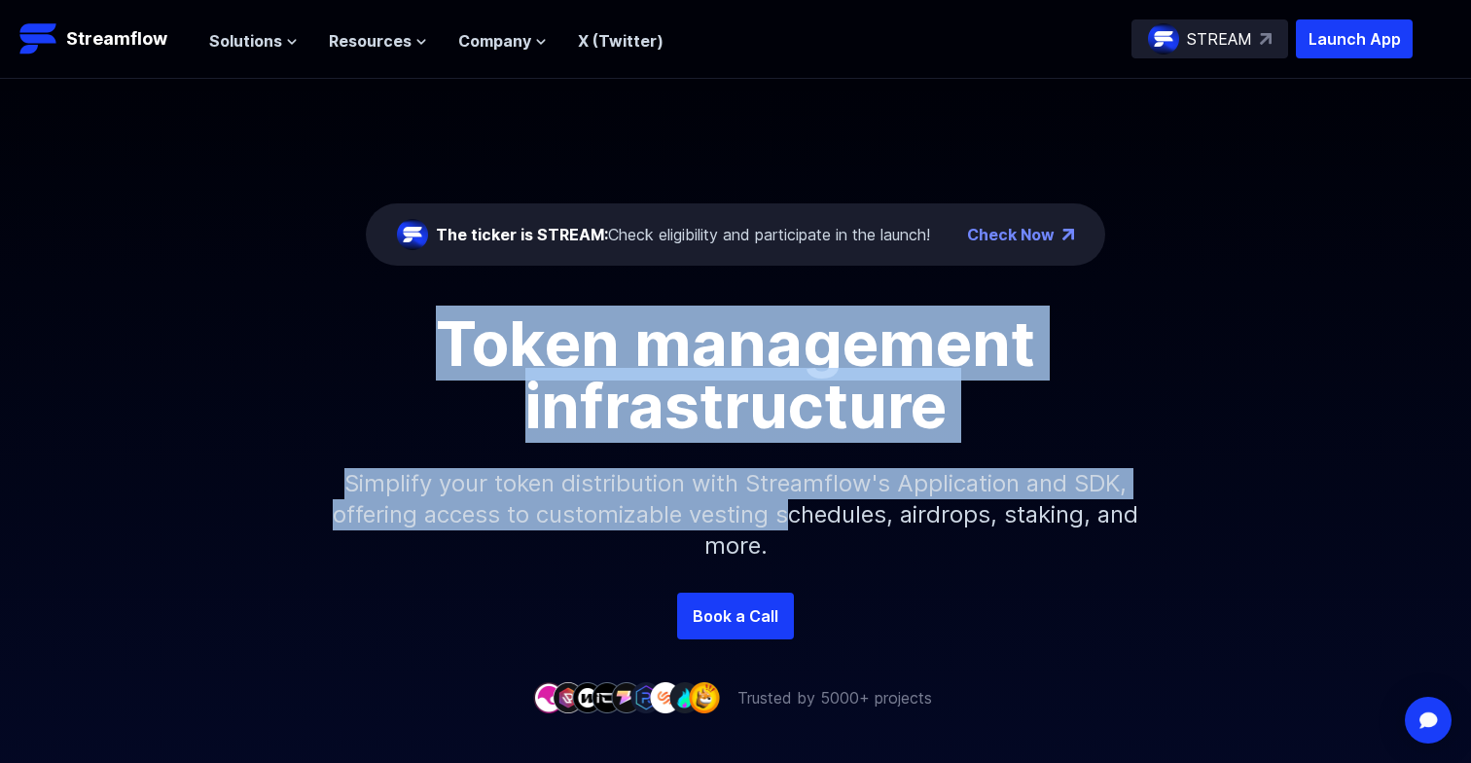
click at [813, 503] on div "Token management infrastructure Simplify your token distribution with Streamflo…" at bounding box center [735, 452] width 1471 height 280
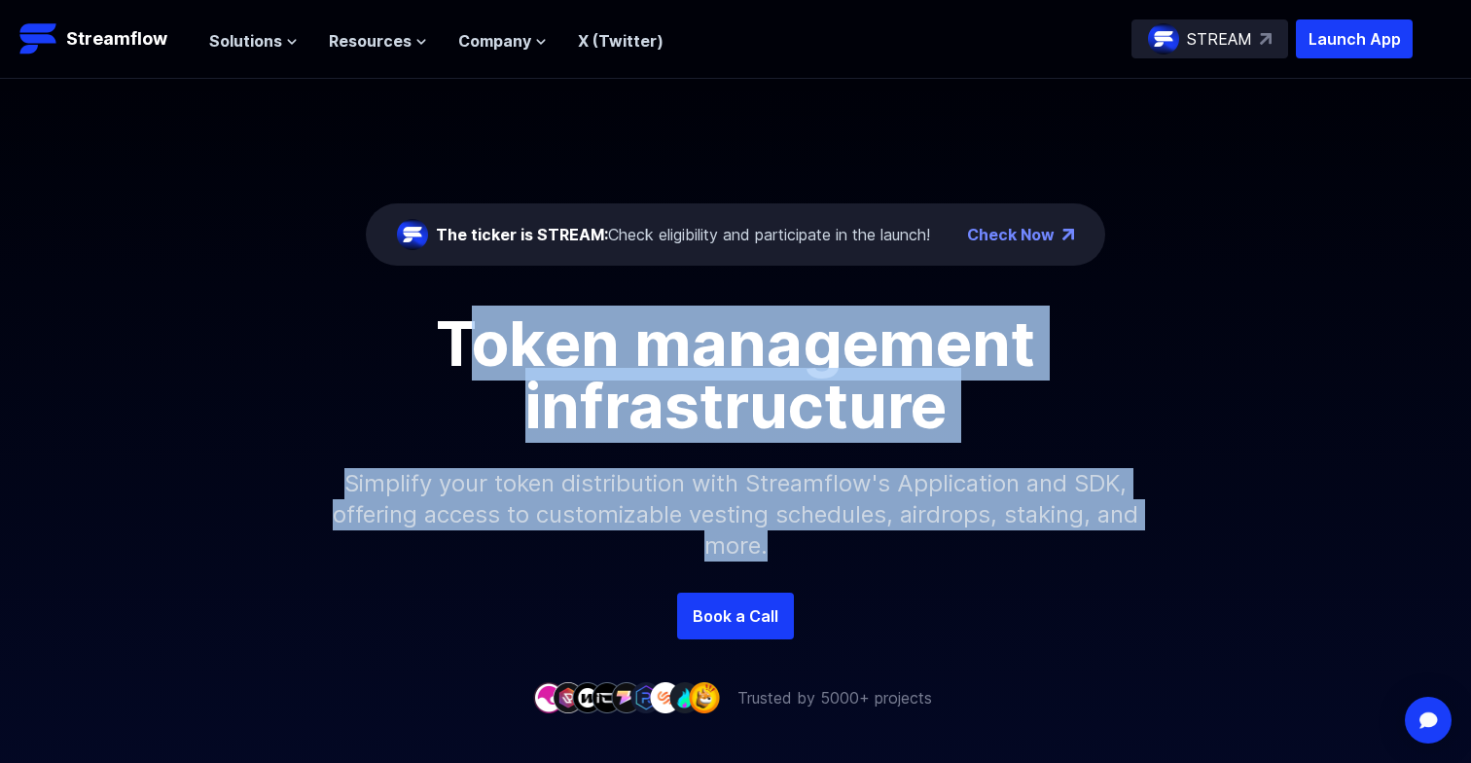
drag, startPoint x: 870, startPoint y: 552, endPoint x: 323, endPoint y: 354, distance: 581.3
click at [367, 351] on div "Token management infrastructure Simplify your token distribution with Streamflo…" at bounding box center [735, 452] width 1471 height 280
click at [323, 354] on h1 "Token management infrastructure" at bounding box center [736, 374] width 876 height 125
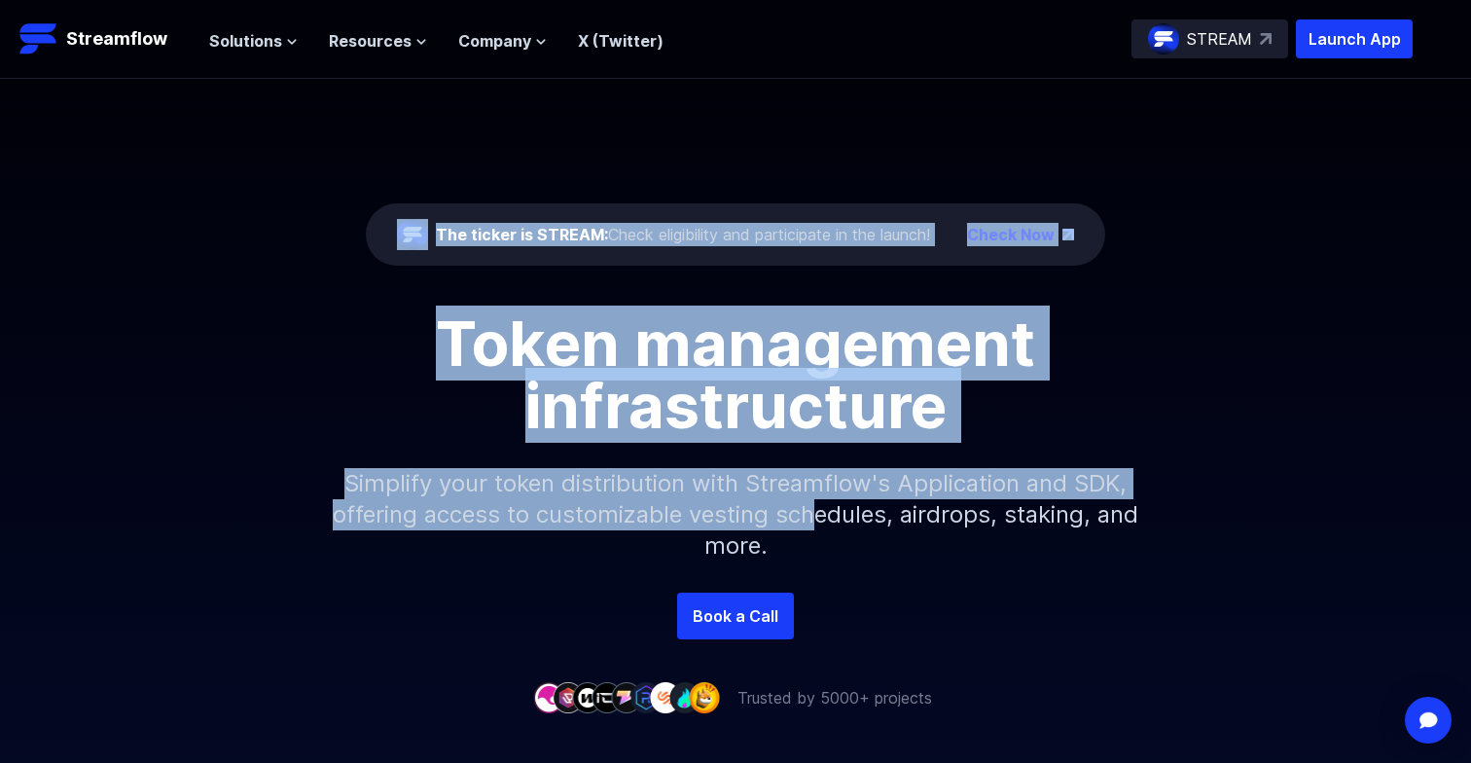
drag, startPoint x: 343, startPoint y: 204, endPoint x: 841, endPoint y: 528, distance: 593.4
click at [841, 528] on div "The ticker is STREAM: Check eligibility and participate in the launch! Check No…" at bounding box center [735, 336] width 1471 height 514
click at [841, 528] on p "Simplify your token distribution with Streamflow's Application and SDK, offerin…" at bounding box center [735, 515] width 837 height 156
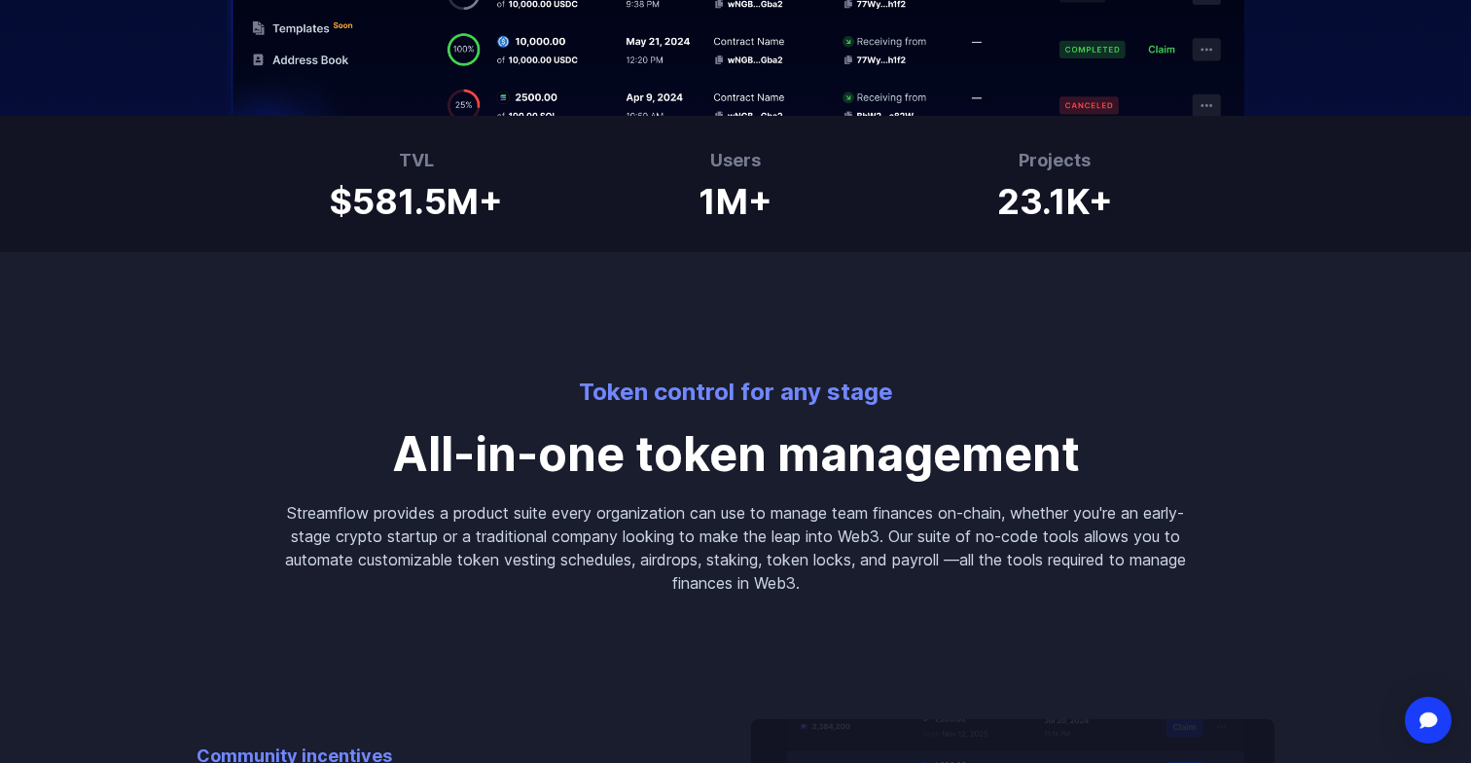
scroll to position [1207, 0]
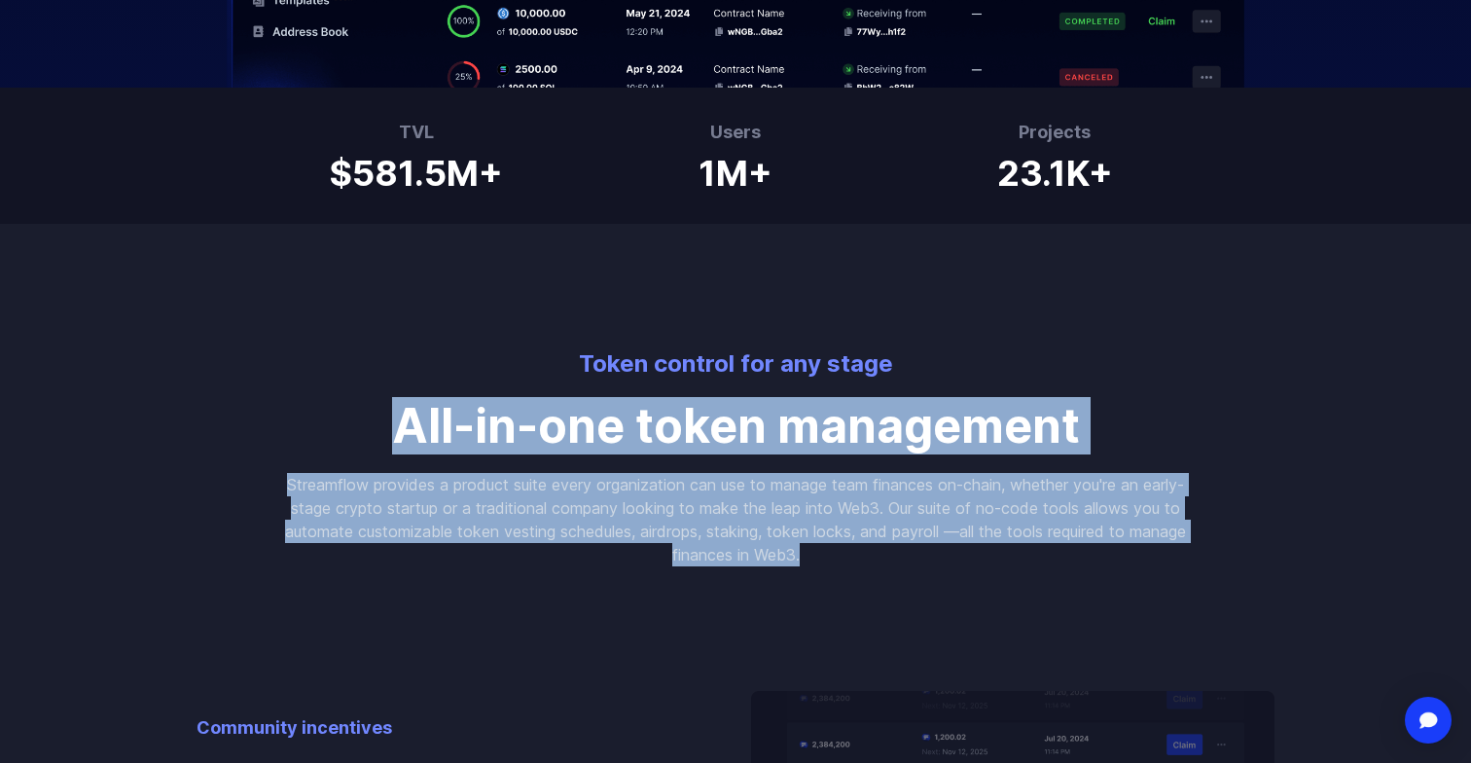
drag, startPoint x: 921, startPoint y: 549, endPoint x: 296, endPoint y: 430, distance: 636.7
click at [296, 430] on div "Token control for any stage All-in-one token management Streamflow provides a p…" at bounding box center [736, 395] width 934 height 342
click at [296, 430] on p "All-in-one token management" at bounding box center [735, 426] width 903 height 47
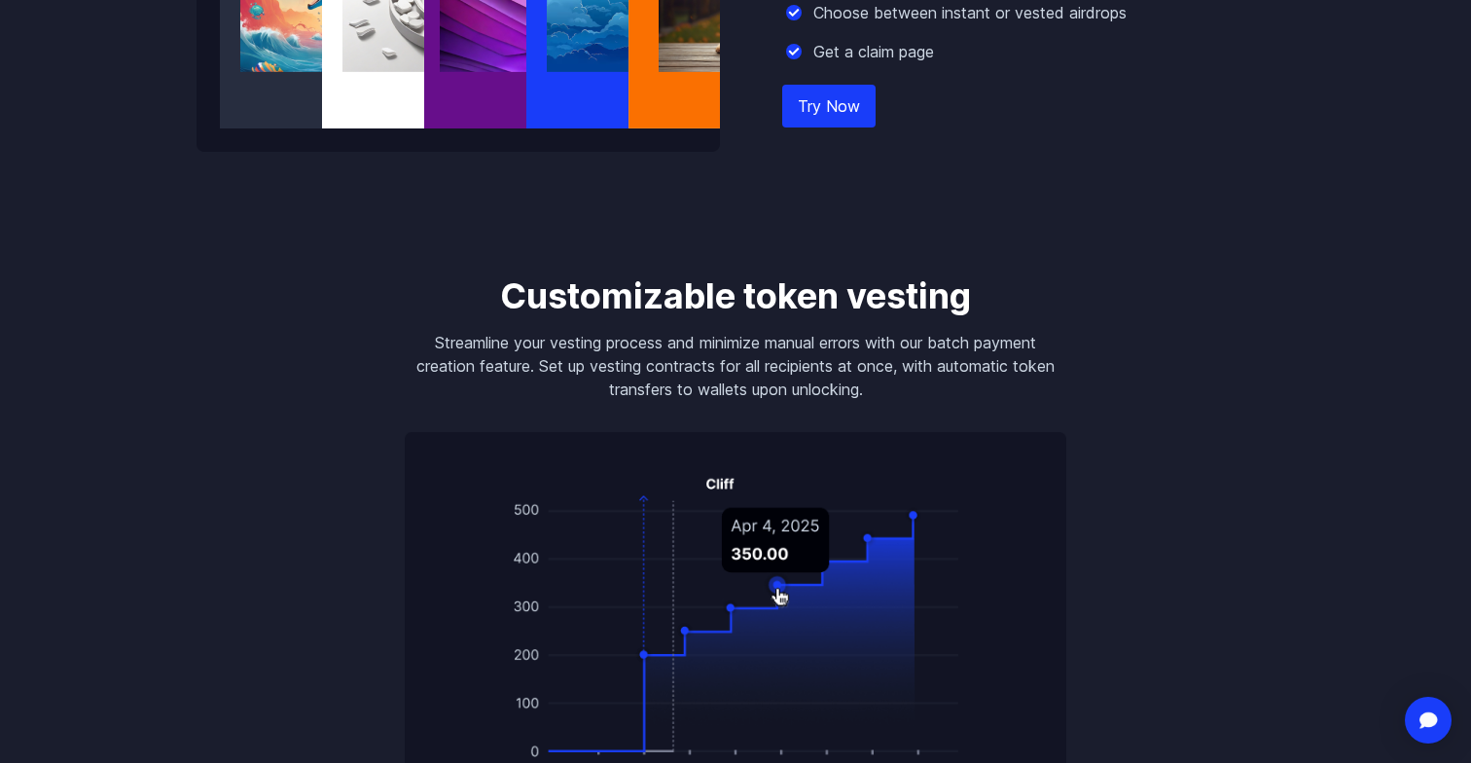
scroll to position [2711, 0]
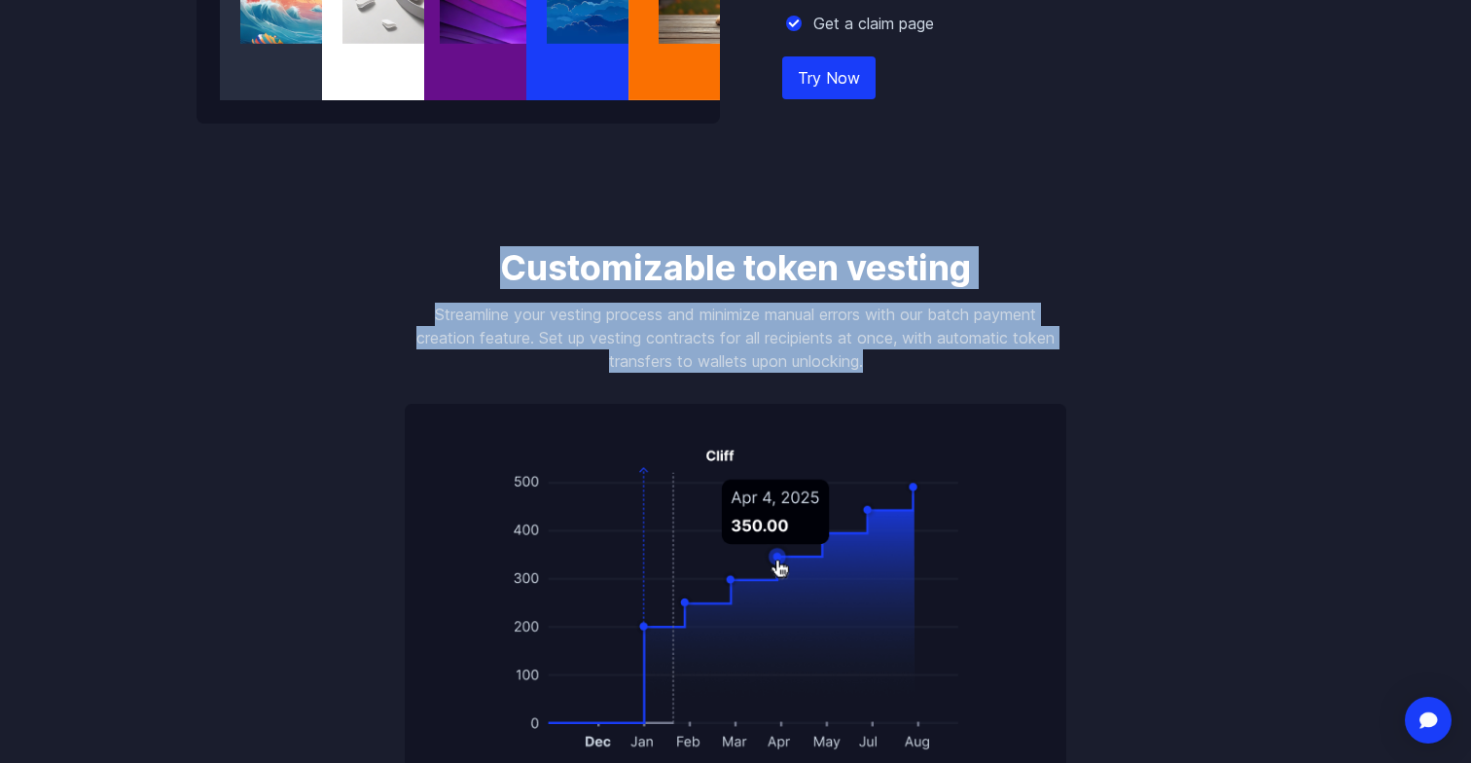
drag, startPoint x: 486, startPoint y: 275, endPoint x: 945, endPoint y: 368, distance: 467.4
click at [945, 368] on div "Customizable token vesting Streamline your vesting process and minimize manual …" at bounding box center [735, 520] width 708 height 545
click at [945, 368] on p "Streamline your vesting process and minimize manual errors with our batch payme…" at bounding box center [736, 338] width 662 height 70
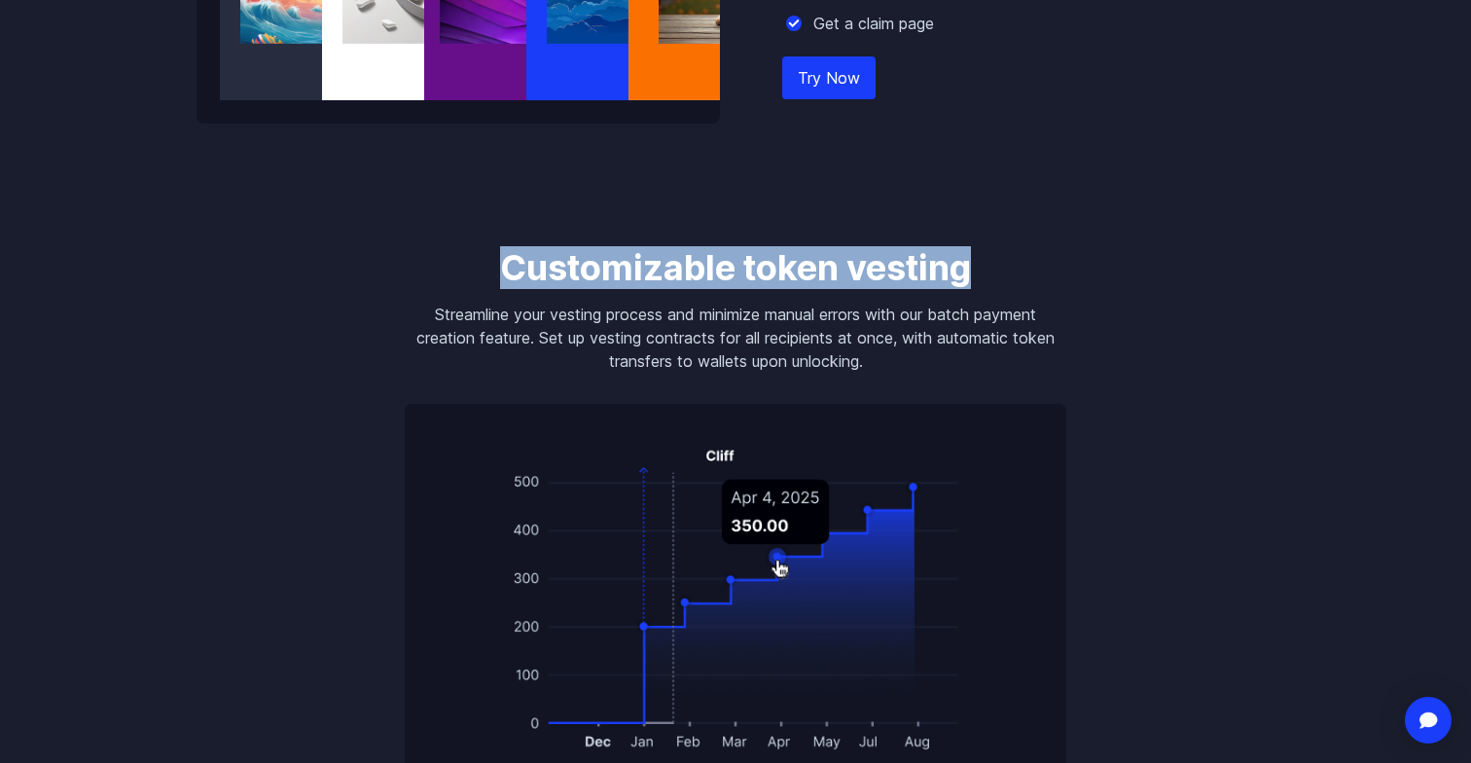
drag, startPoint x: 945, startPoint y: 368, endPoint x: 896, endPoint y: 213, distance: 162.2
drag, startPoint x: 896, startPoint y: 213, endPoint x: 1049, endPoint y: 375, distance: 222.3
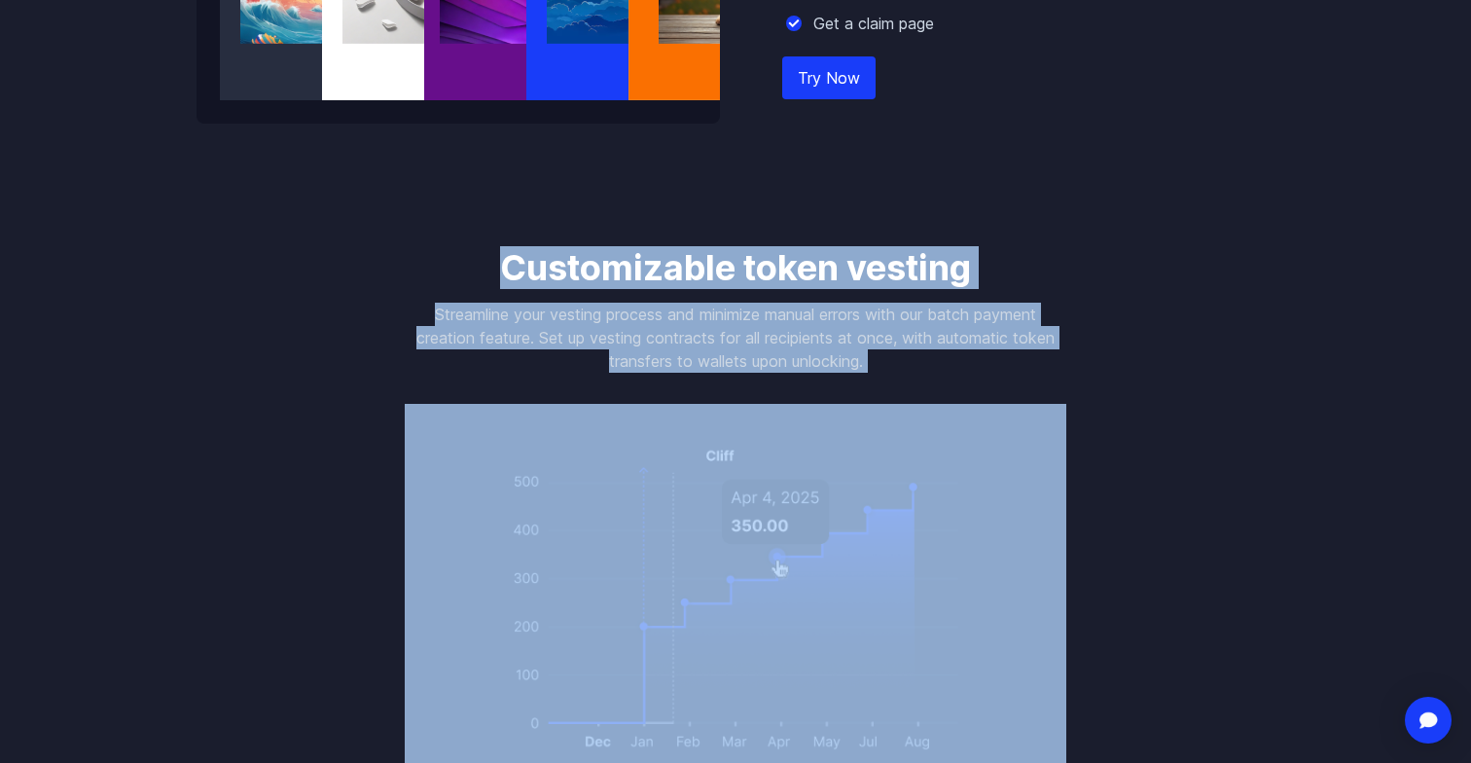
click at [1049, 376] on div "Customizable token vesting Streamline your vesting process and minimize manual …" at bounding box center [735, 520] width 708 height 545
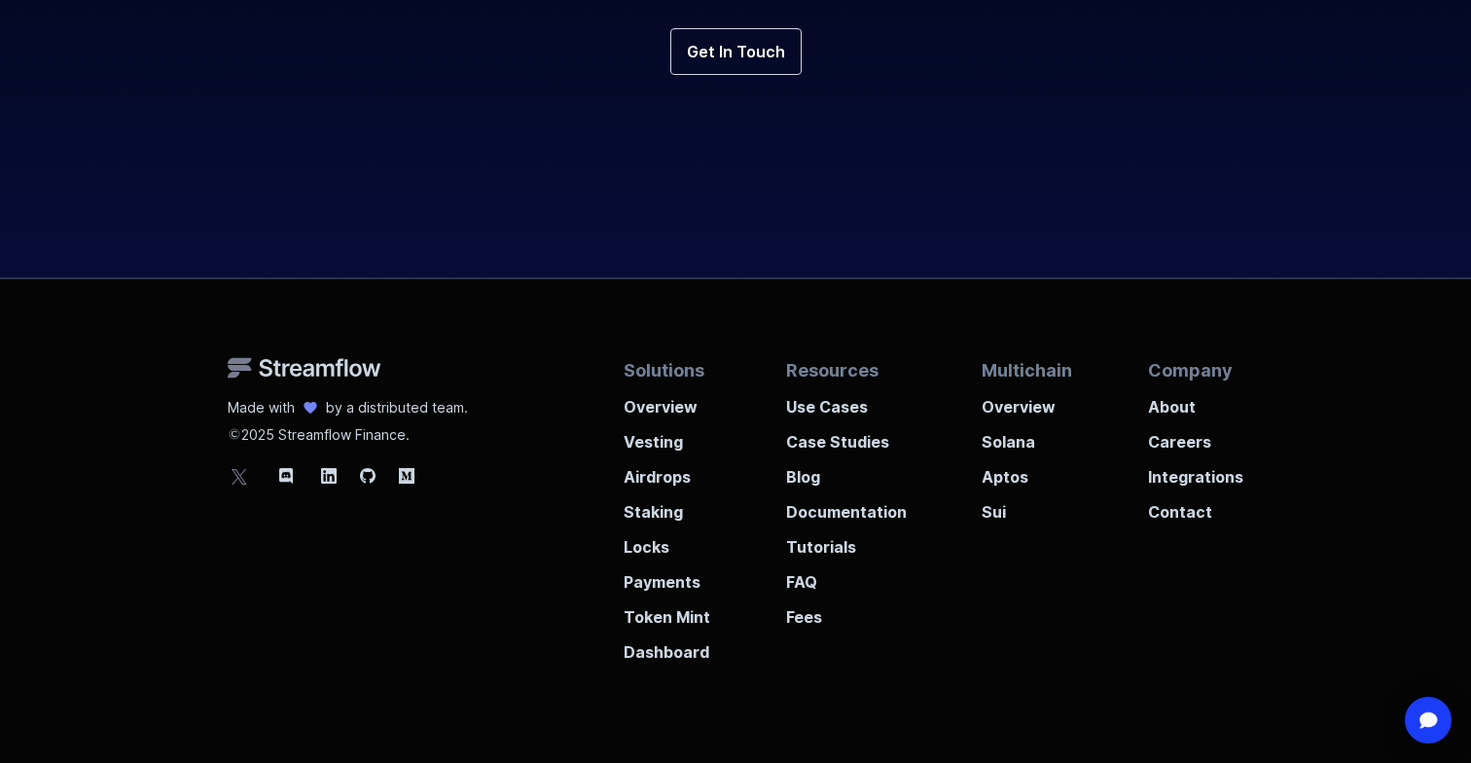
scroll to position [7347, 0]
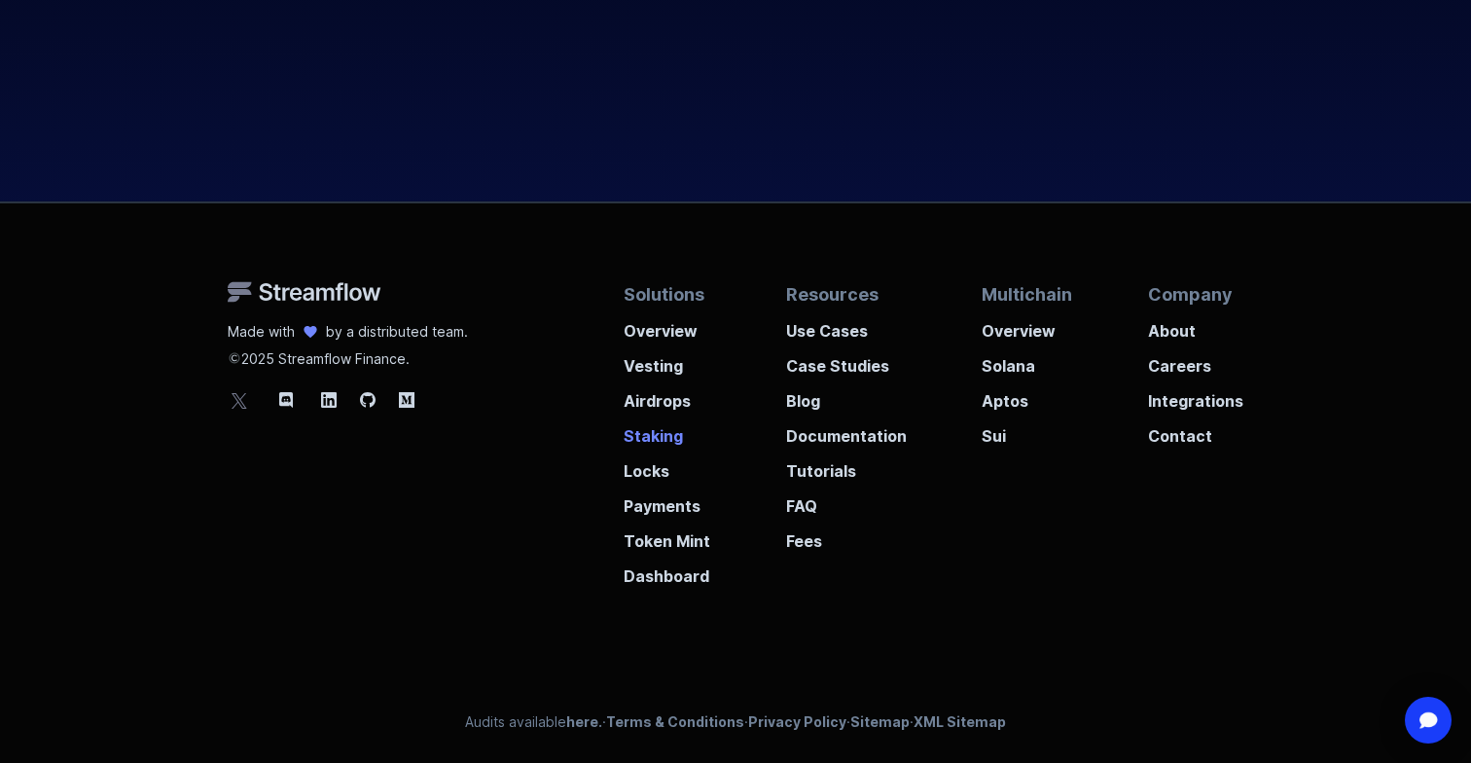
click at [633, 434] on p "Staking" at bounding box center [667, 429] width 87 height 35
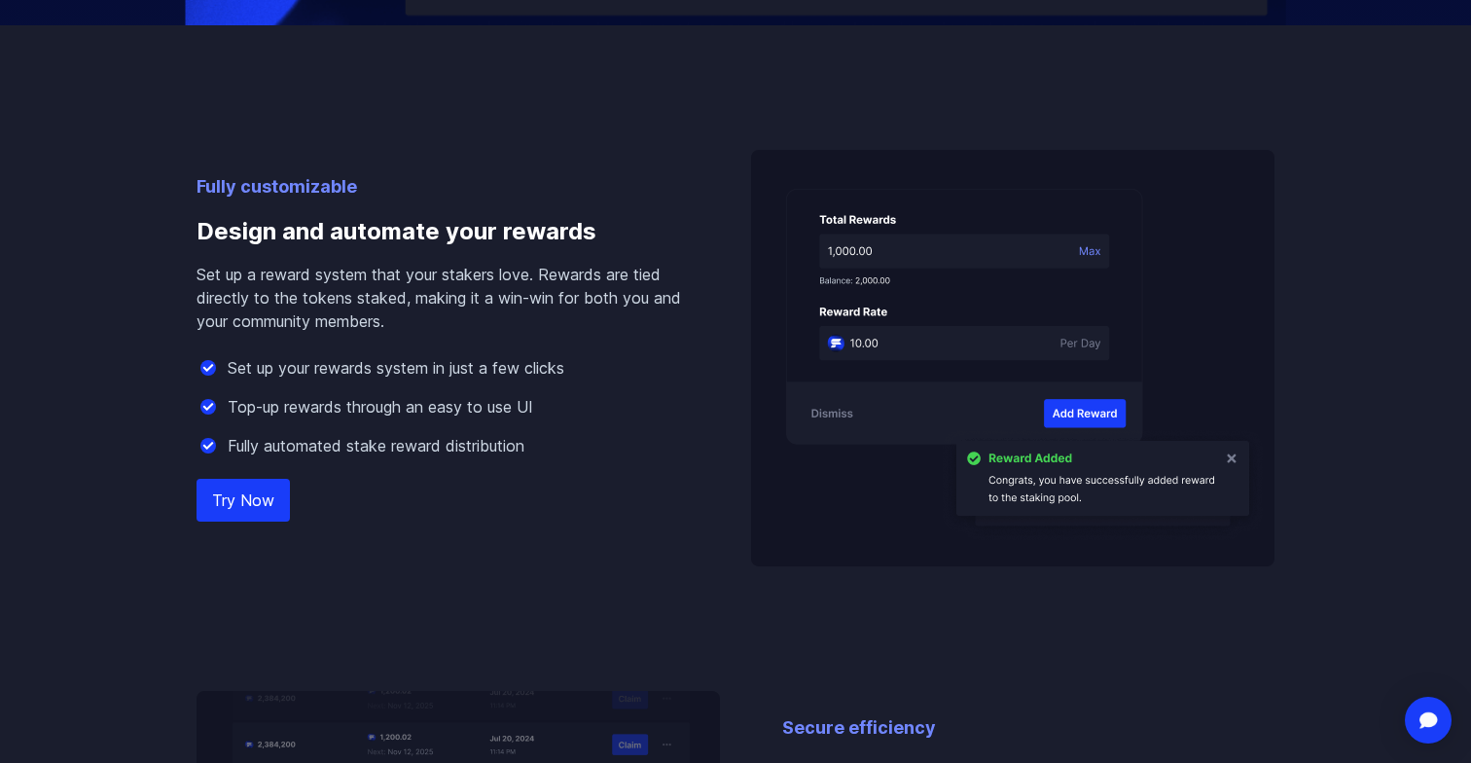
scroll to position [1580, 0]
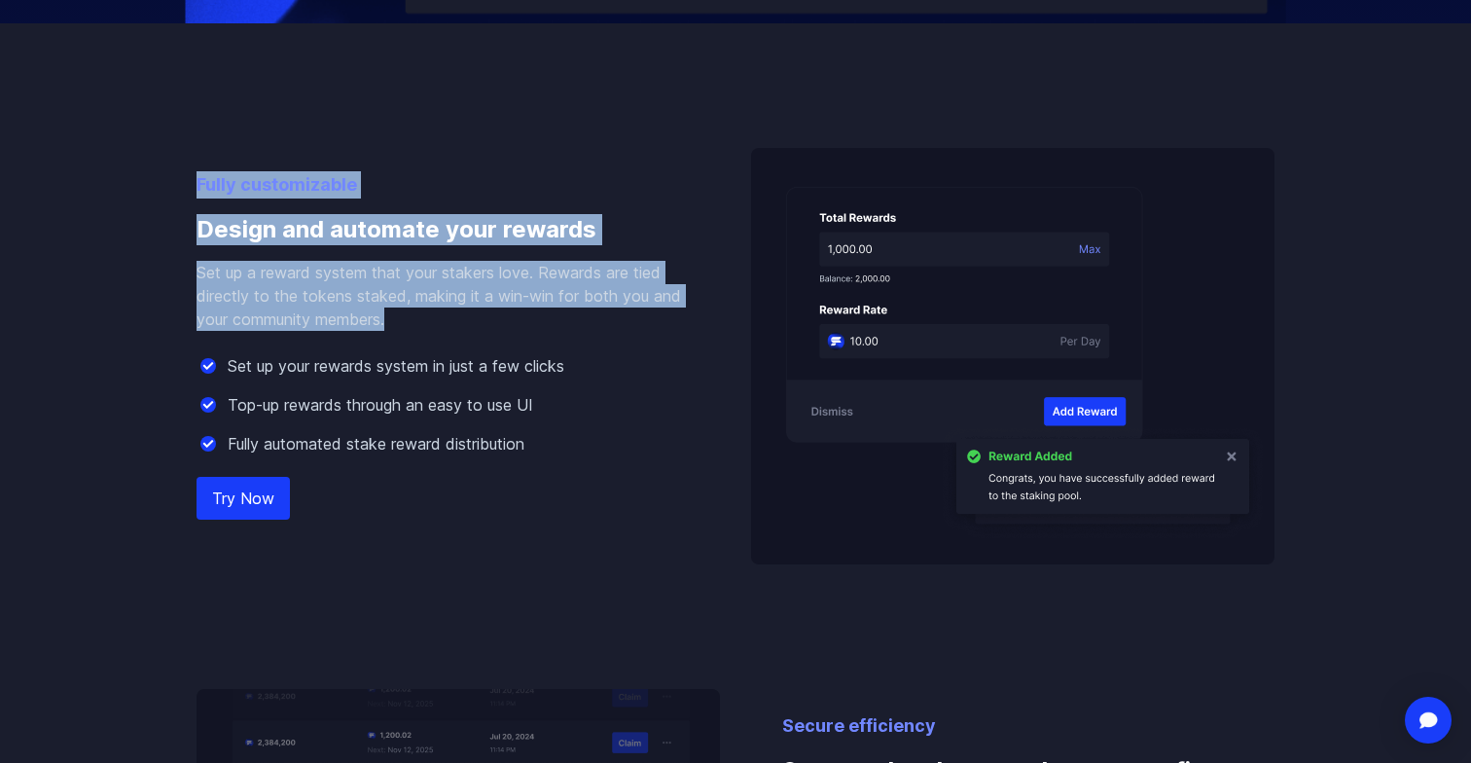
drag, startPoint x: 469, startPoint y: 325, endPoint x: 181, endPoint y: 189, distance: 318.6
click at [181, 189] on div "Fully customizable Design and automate your rewards Set up a reward system that…" at bounding box center [735, 564] width 1109 height 1082
drag, startPoint x: 181, startPoint y: 189, endPoint x: 448, endPoint y: 329, distance: 302.0
click at [448, 329] on div "Fully customizable Design and automate your rewards Set up a reward system that…" at bounding box center [735, 564] width 1109 height 1082
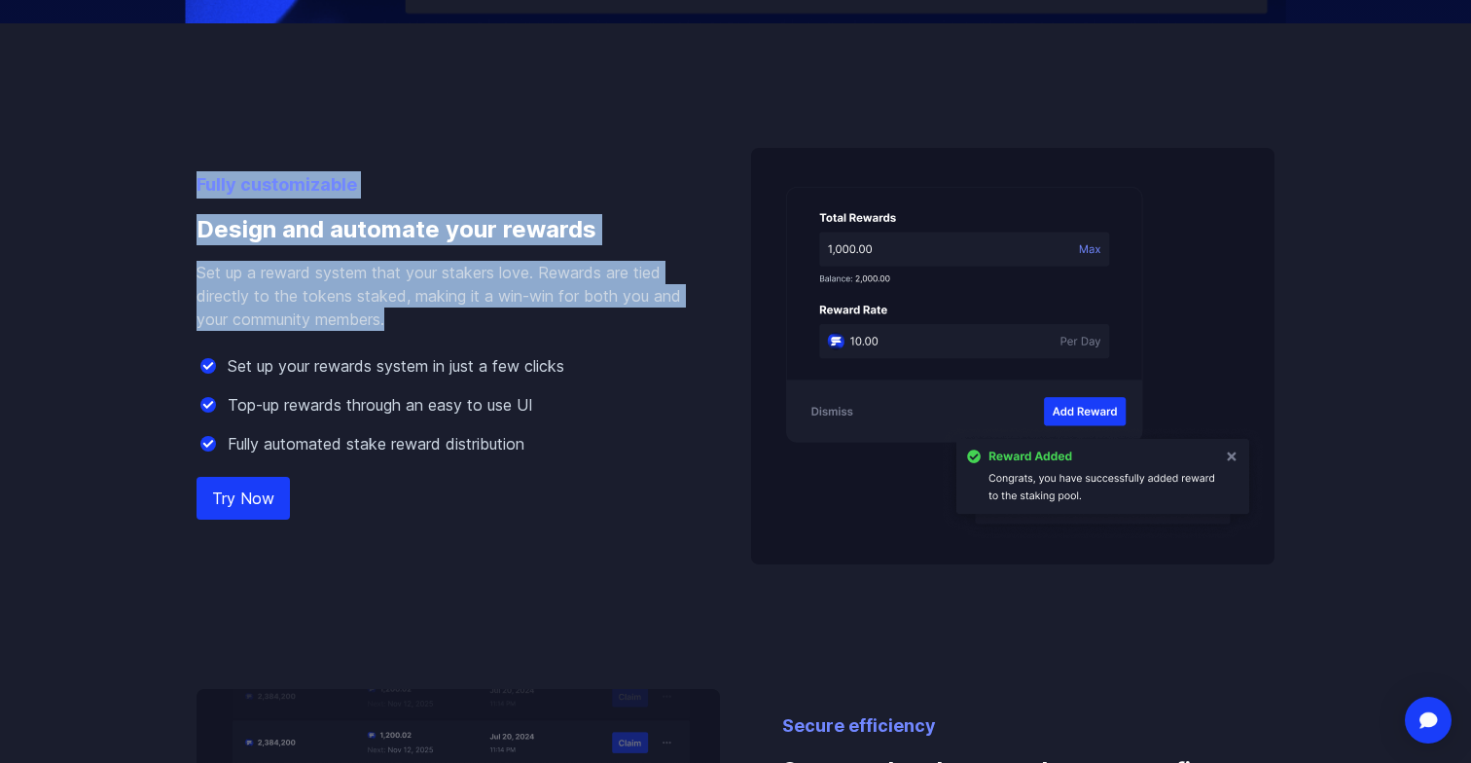
click at [448, 329] on p "Set up a reward system that your stakers love. Rewards are tied directly to the…" at bounding box center [443, 296] width 492 height 70
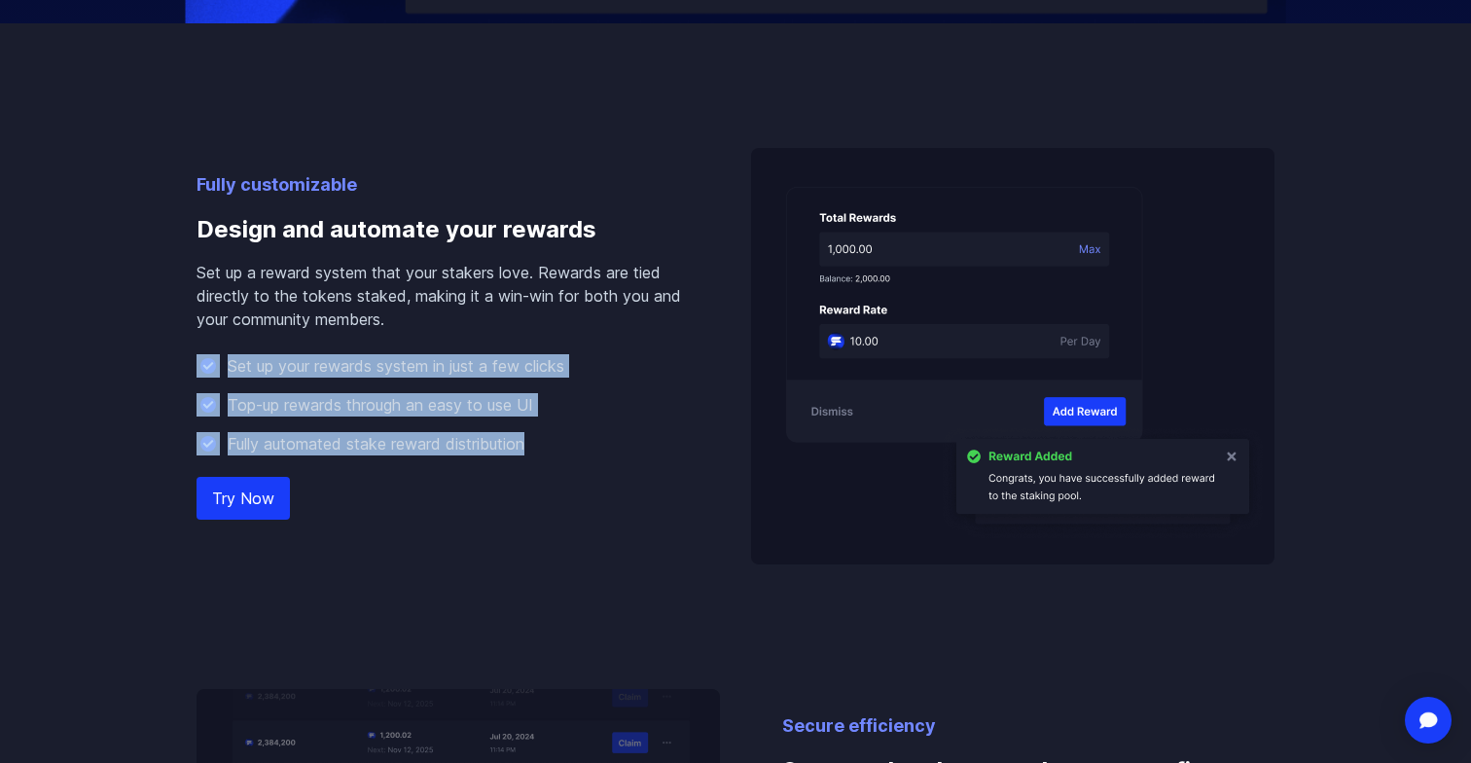
drag, startPoint x: 564, startPoint y: 450, endPoint x: 213, endPoint y: 347, distance: 366.0
click at [214, 348] on div "Fully customizable Design and automate your rewards Set up a reward system that…" at bounding box center [443, 367] width 492 height 393
click at [213, 347] on div "Fully customizable Design and automate your rewards Set up a reward system that…" at bounding box center [443, 367] width 492 height 393
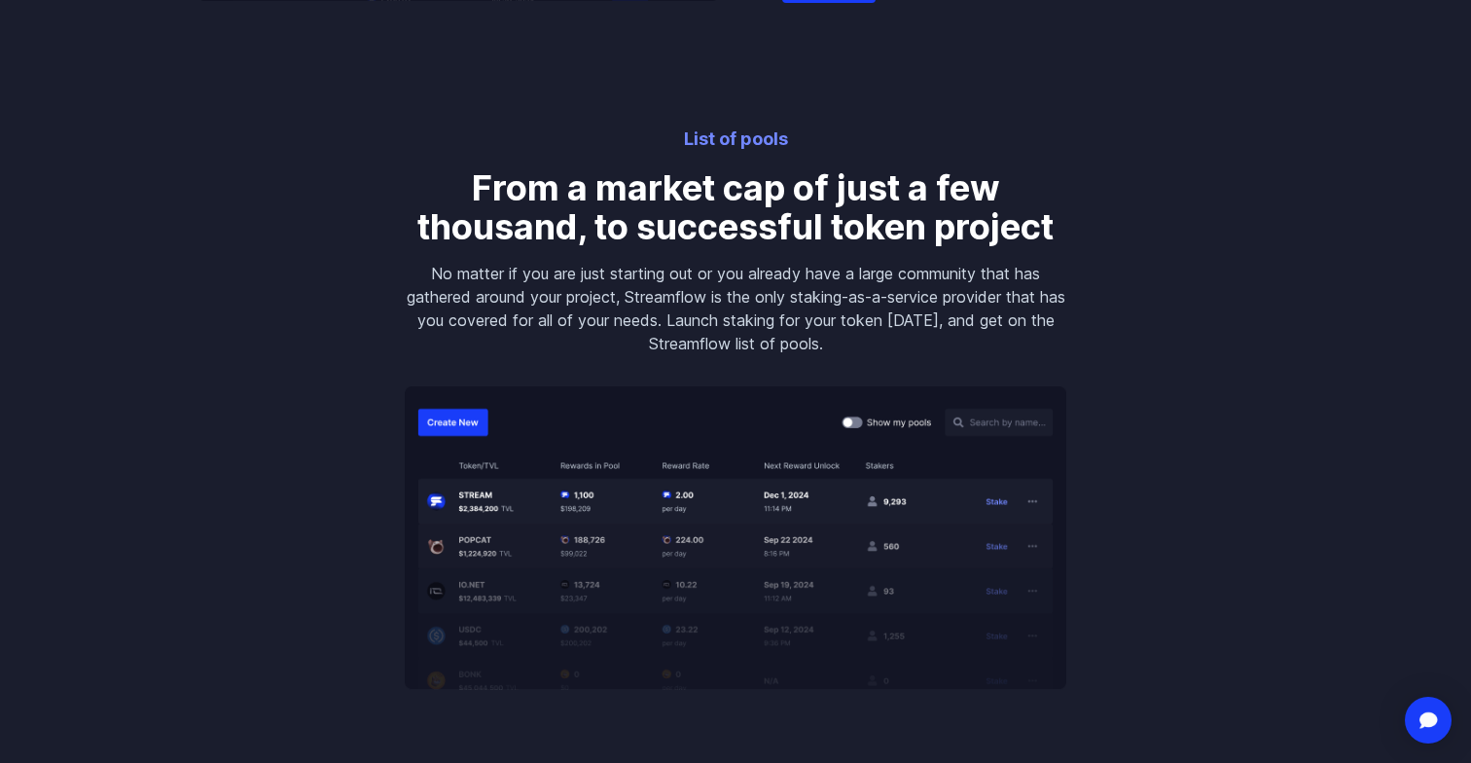
scroll to position [2679, 0]
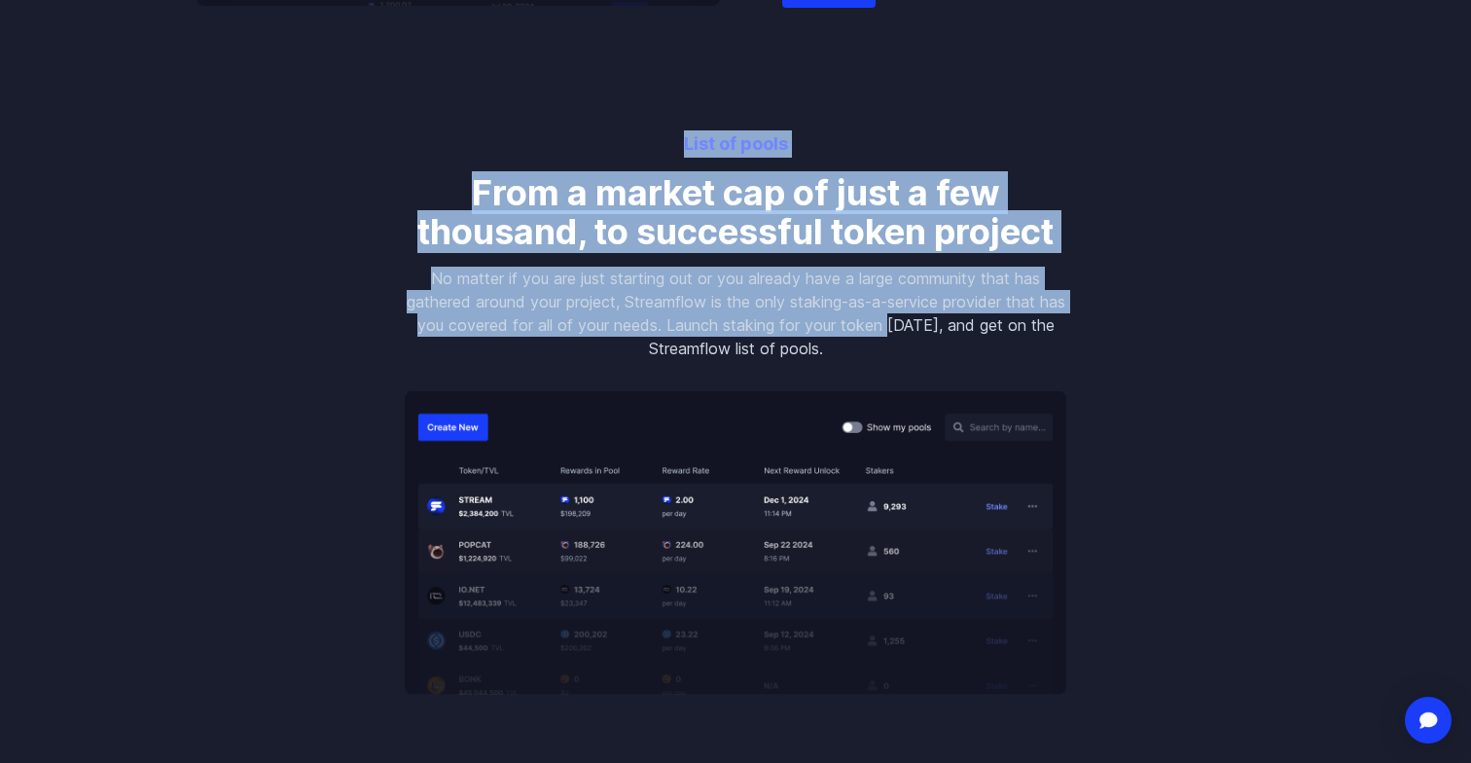
drag, startPoint x: 907, startPoint y: 319, endPoint x: 612, endPoint y: 89, distance: 374.2
click at [612, 89] on body "Streamflow Launch App STREAM Solutions Overview Streamflow features an all-in-o…" at bounding box center [735, 289] width 1471 height 5937
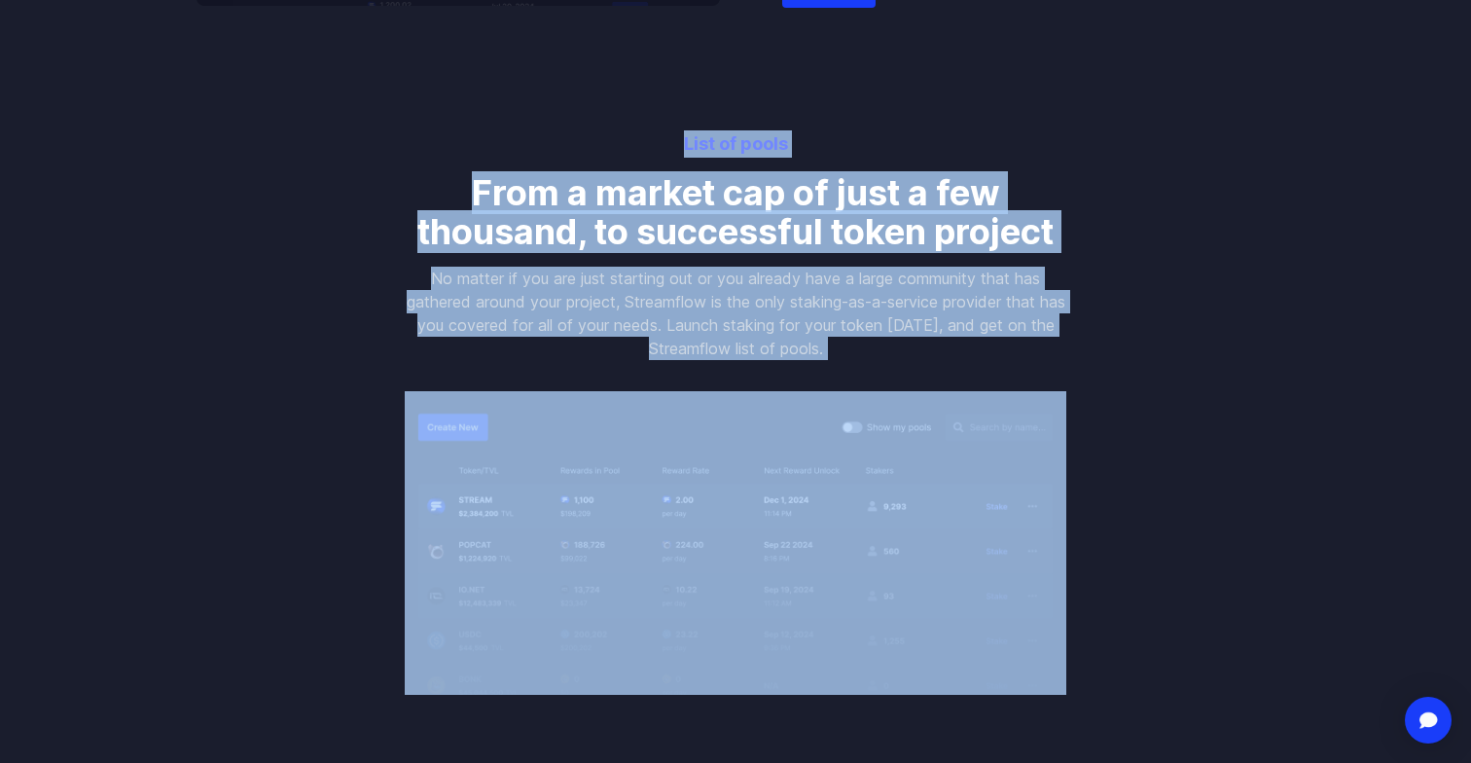
drag, startPoint x: 612, startPoint y: 89, endPoint x: 870, endPoint y: 383, distance: 391.6
click at [870, 383] on body "Streamflow Launch App STREAM Solutions Overview Streamflow features an all-in-o…" at bounding box center [735, 289] width 1471 height 5937
click at [870, 383] on div "List of pools From a market cap of just a few thousand, to successful token pro…" at bounding box center [735, 412] width 708 height 564
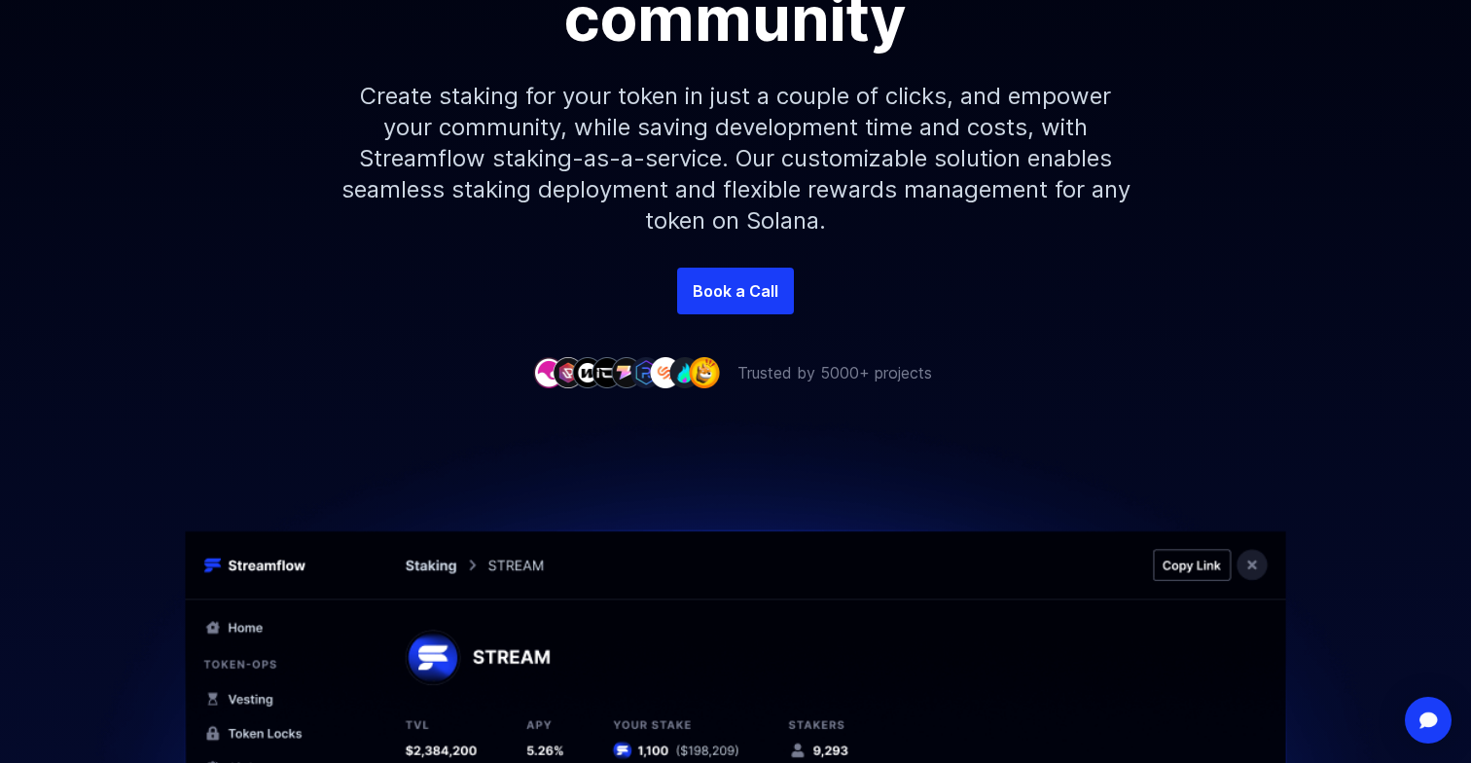
scroll to position [392, 0]
